Goal: Register for event/course

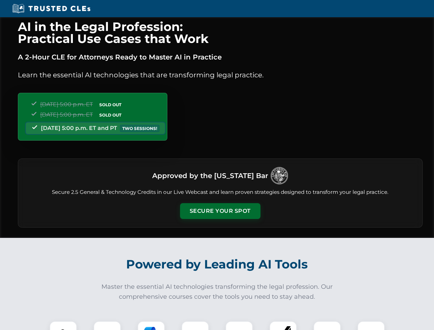
click at [220, 211] on button "Secure Your Spot" at bounding box center [220, 211] width 80 height 16
click at [63, 325] on img at bounding box center [63, 335] width 20 height 20
click at [107, 325] on div at bounding box center [106, 334] width 27 height 27
click at [151, 325] on div at bounding box center [150, 334] width 27 height 27
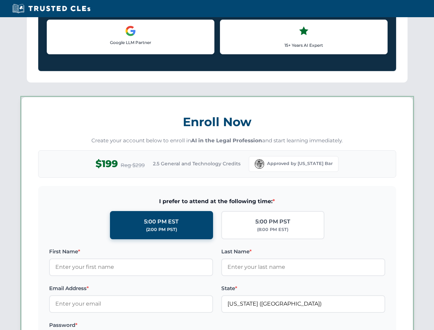
click at [239, 325] on label at bounding box center [303, 325] width 164 height 8
